Goal: Understand process/instructions

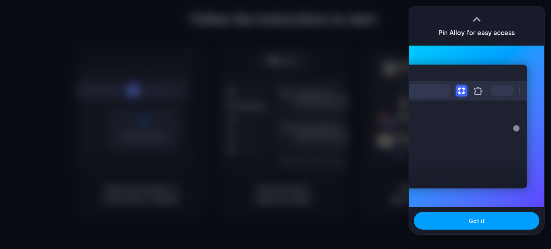
click at [467, 216] on button "Got it" at bounding box center [477, 221] width 126 height 18
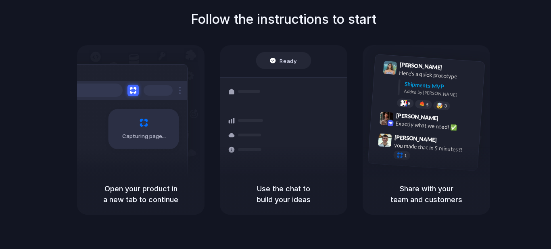
click at [289, 51] on div "Ready Shipments Container from [GEOGRAPHIC_DATA] 40ft • ETA [DATE] • In transit…" at bounding box center [284, 109] width 128 height 128
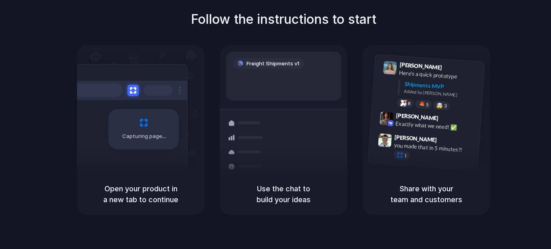
drag, startPoint x: 283, startPoint y: 69, endPoint x: 284, endPoint y: 75, distance: 5.8
click at [283, 70] on div "Freight Shipments v1" at bounding box center [283, 76] width 115 height 49
click at [183, 92] on div at bounding box center [126, 90] width 121 height 19
click at [422, 52] on div "[PERSON_NAME] 9:41 AM Here's a quick prototype Shipments MVP Added by [PERSON_N…" at bounding box center [427, 109] width 128 height 128
click at [414, 82] on div "[PERSON_NAME] 9:41 AM Here's a quick prototype Shipments MVP Added by [PERSON_N…" at bounding box center [437, 87] width 86 height 51
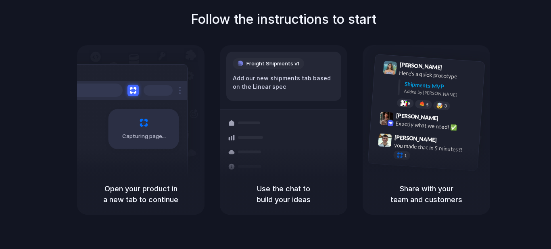
click at [362, 197] on div "Capturing page Open your product in a new tab to continue Freight Shipments v1 …" at bounding box center [283, 130] width 413 height 170
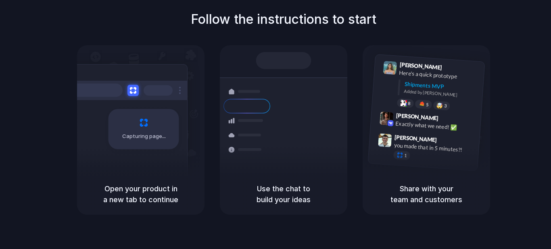
drag, startPoint x: 128, startPoint y: 207, endPoint x: 136, endPoint y: 180, distance: 28.5
click at [130, 201] on div "Open your product in a new tab to continue" at bounding box center [141, 194] width 128 height 41
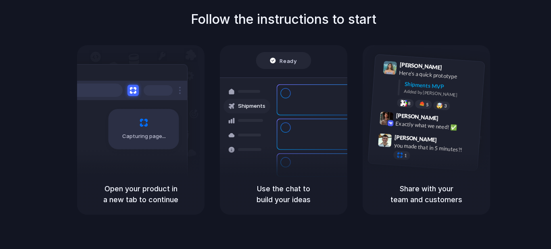
click at [155, 167] on div "Capturing page" at bounding box center [127, 126] width 122 height 124
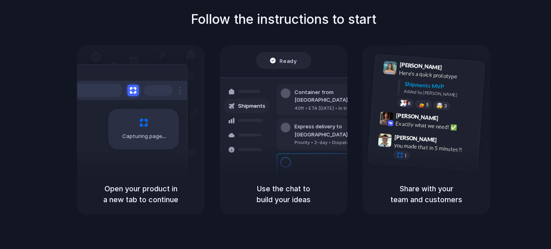
drag, startPoint x: 151, startPoint y: 98, endPoint x: 185, endPoint y: 91, distance: 34.6
click at [153, 98] on div at bounding box center [126, 90] width 121 height 19
click at [298, 59] on div "Ready" at bounding box center [283, 60] width 55 height 17
click at [395, 68] on div at bounding box center [390, 68] width 14 height 14
click at [280, 221] on div "Follow the instructions to start Capturing page Open your product in a new tab …" at bounding box center [283, 132] width 567 height 265
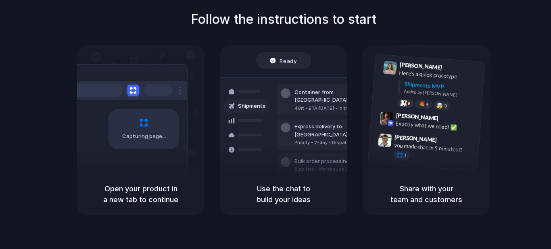
drag, startPoint x: 222, startPoint y: 27, endPoint x: 251, endPoint y: 2, distance: 38.0
click at [224, 26] on h1 "Follow the instructions to start" at bounding box center [284, 19] width 186 height 19
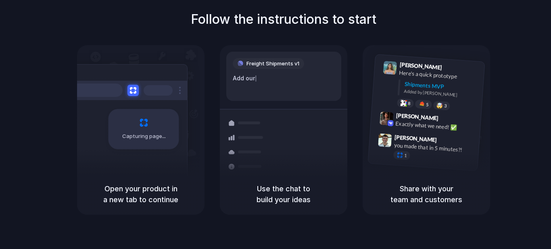
click at [188, 73] on div "Capturing page" at bounding box center [141, 109] width 128 height 128
click at [162, 98] on div at bounding box center [126, 90] width 121 height 19
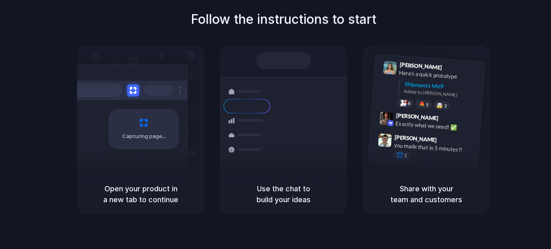
drag, startPoint x: 124, startPoint y: 84, endPoint x: 128, endPoint y: 87, distance: 4.4
click at [126, 84] on div at bounding box center [126, 90] width 121 height 19
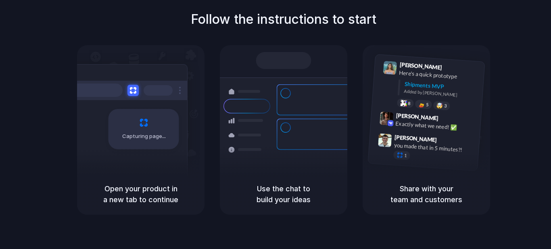
drag, startPoint x: 134, startPoint y: 111, endPoint x: 135, endPoint y: 123, distance: 12.2
click at [134, 112] on div "Capturing page" at bounding box center [144, 129] width 71 height 40
click at [135, 96] on div at bounding box center [126, 90] width 121 height 19
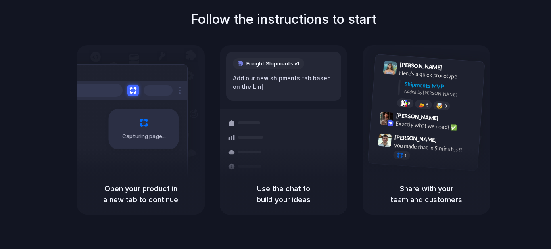
click at [191, 88] on div "Capturing page" at bounding box center [141, 109] width 128 height 128
